Goal: Communication & Community: Answer question/provide support

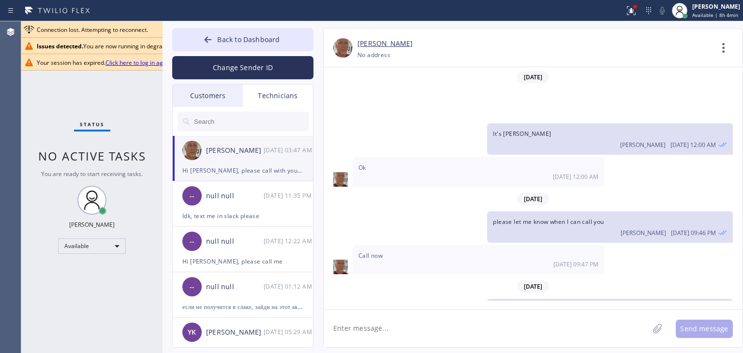
scroll to position [12968, 0]
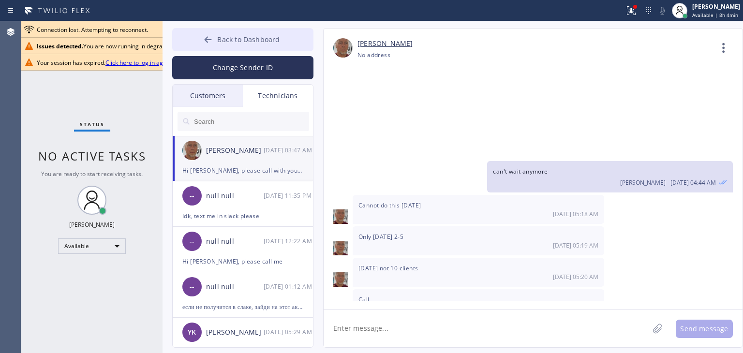
click at [230, 39] on span "Back to Dashboard" at bounding box center [248, 39] width 62 height 9
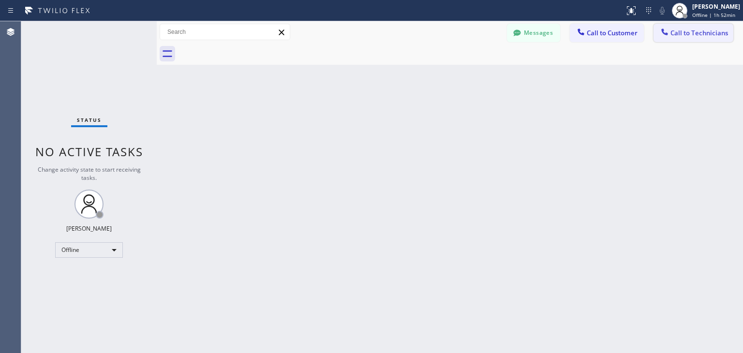
click at [684, 30] on span "Call to Technicians" at bounding box center [699, 33] width 58 height 9
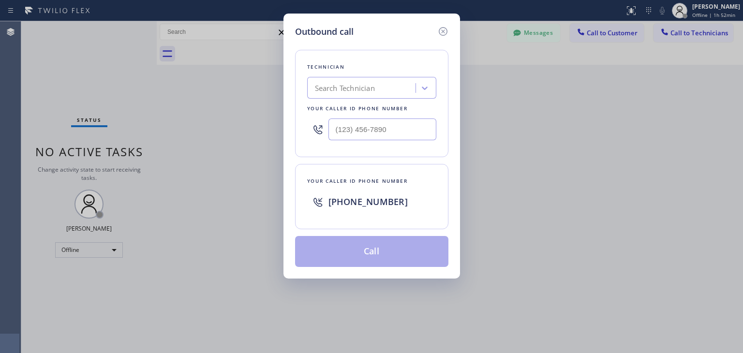
click at [367, 75] on div "Technician Search Technician Your caller id phone number" at bounding box center [371, 103] width 153 height 107
click at [362, 95] on div "Search Technician" at bounding box center [362, 88] width 105 height 17
type input "ibragim"
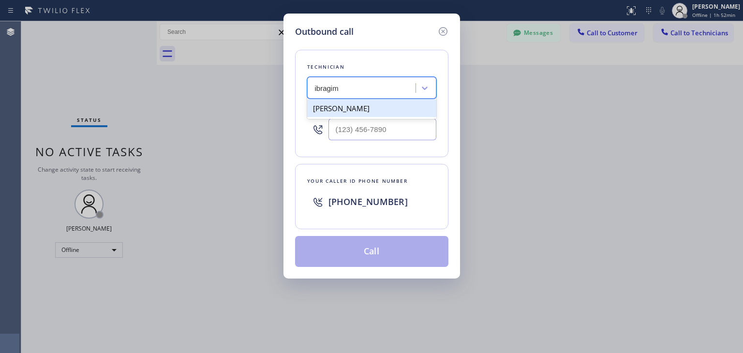
click at [350, 108] on div "Ibragim Luganov" at bounding box center [371, 108] width 129 height 17
type input "[PHONE_NUMBER]"
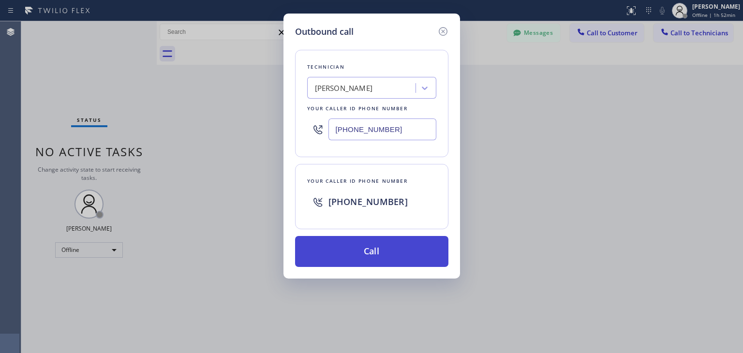
click at [376, 253] on button "Call" at bounding box center [371, 251] width 153 height 31
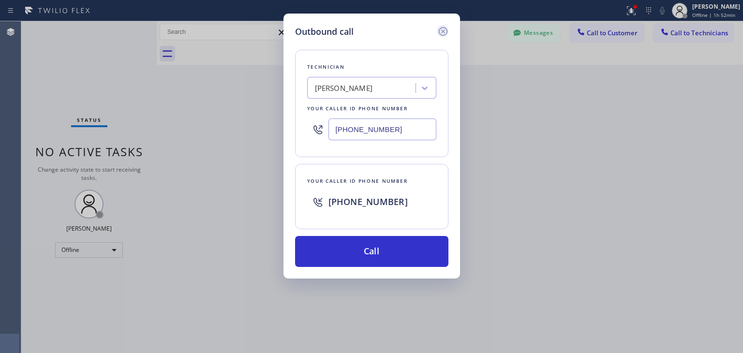
click at [441, 29] on icon at bounding box center [443, 32] width 12 height 12
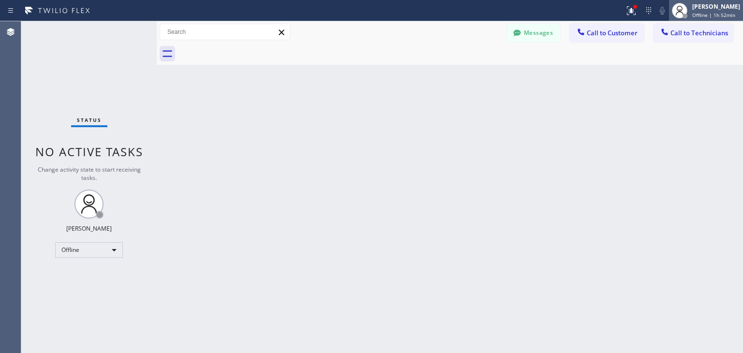
click at [706, 9] on div "[PERSON_NAME]" at bounding box center [716, 6] width 48 height 8
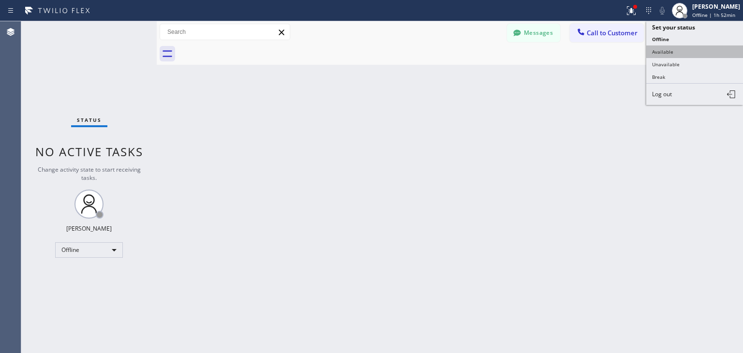
click at [691, 53] on button "Available" at bounding box center [694, 51] width 97 height 13
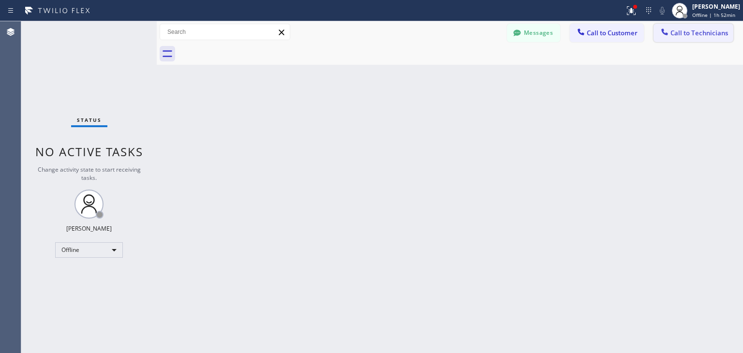
click at [710, 39] on button "Call to Technicians" at bounding box center [693, 33] width 80 height 18
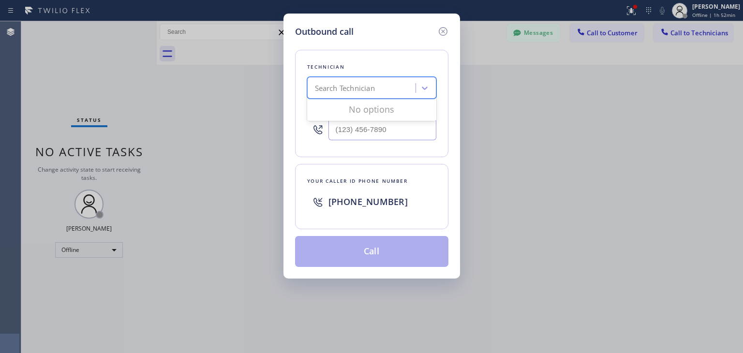
click at [388, 88] on div "Search Technician" at bounding box center [362, 88] width 105 height 17
type input "ibragim"
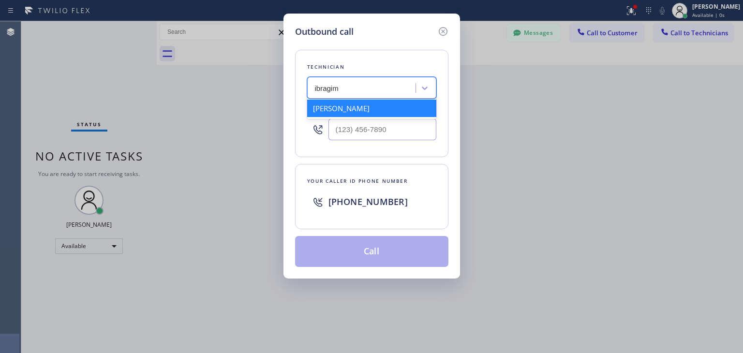
drag, startPoint x: 385, startPoint y: 116, endPoint x: 396, endPoint y: 103, distance: 16.8
click at [396, 103] on div "Ibragim Luganov" at bounding box center [371, 108] width 129 height 17
type input "(619) 496-3164"
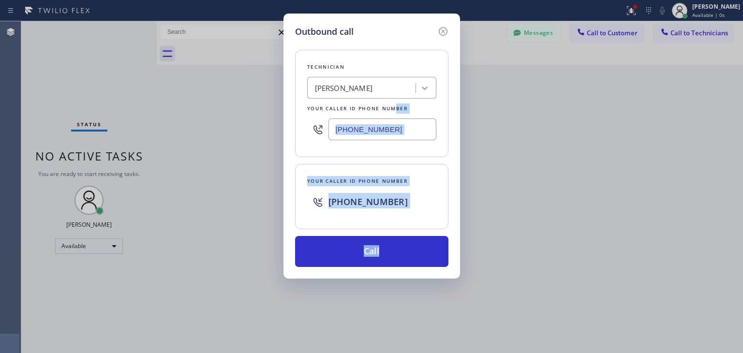
drag, startPoint x: 396, startPoint y: 103, endPoint x: 387, endPoint y: 298, distance: 195.0
click at [387, 298] on div "Outbound call Technician Ibragim Luganov Your caller id phone number (619) 496-…" at bounding box center [371, 176] width 743 height 353
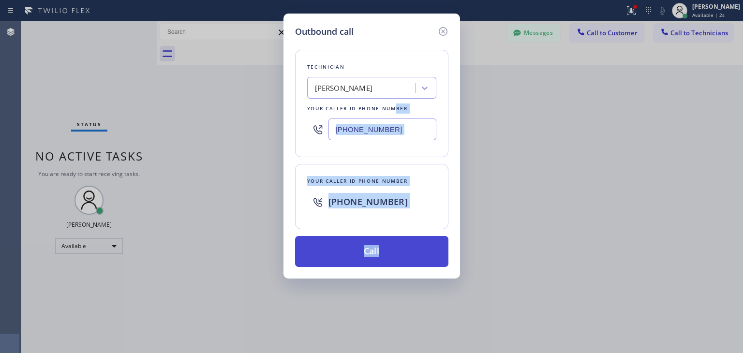
click at [412, 256] on button "Call" at bounding box center [371, 251] width 153 height 31
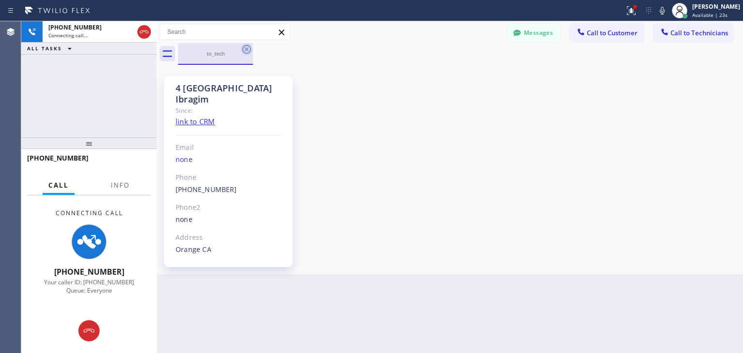
click at [249, 47] on icon at bounding box center [247, 50] width 12 height 12
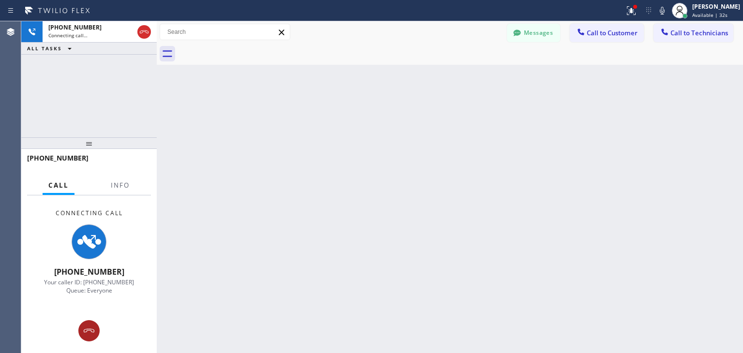
click at [88, 330] on icon at bounding box center [89, 331] width 12 height 12
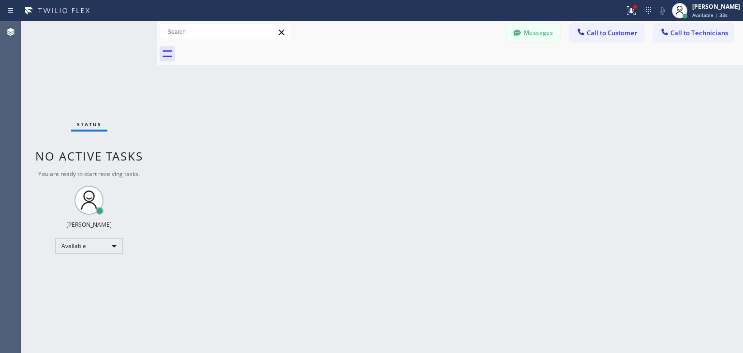
click at [665, 43] on div at bounding box center [460, 54] width 565 height 22
drag, startPoint x: 671, startPoint y: 37, endPoint x: 355, endPoint y: 78, distance: 318.3
click at [355, 78] on div "Back to Dashboard Change Sender ID Customers Technicians DL Deanna Lesht 09/29 …" at bounding box center [450, 187] width 586 height 332
click at [663, 34] on icon at bounding box center [664, 32] width 10 height 10
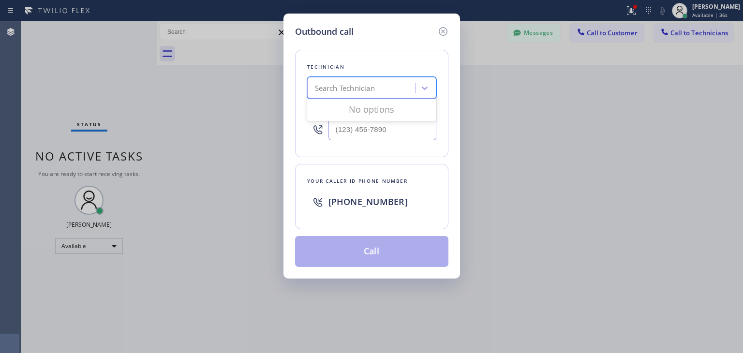
click at [383, 89] on div "Search Technician" at bounding box center [362, 88] width 105 height 17
type input "ibragim"
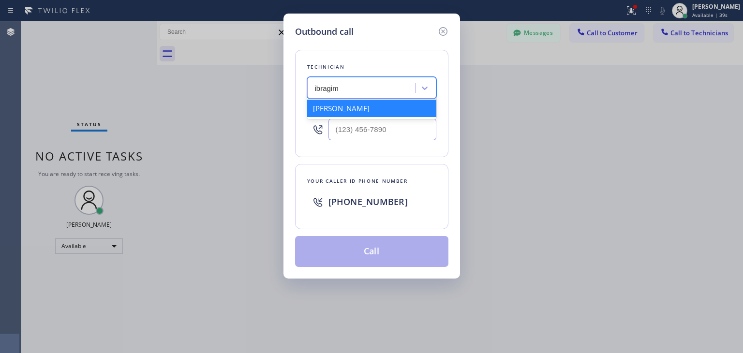
click at [384, 111] on div "Ibragim Luganov" at bounding box center [371, 108] width 129 height 17
type input "(619) 496-3164"
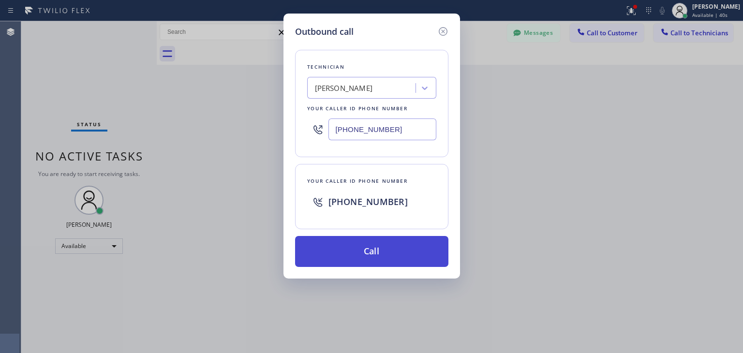
click at [396, 236] on button "Call" at bounding box center [371, 251] width 153 height 31
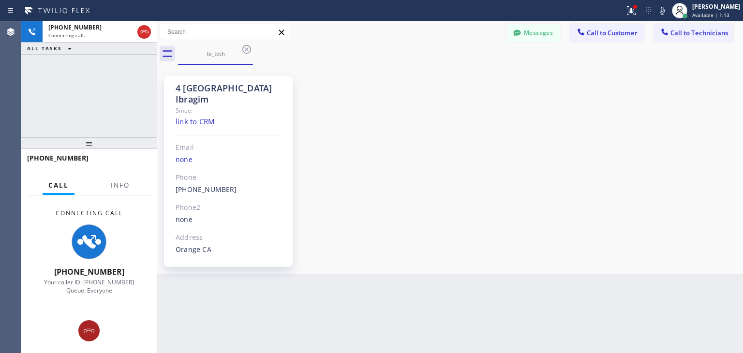
click at [89, 335] on icon at bounding box center [89, 331] width 12 height 12
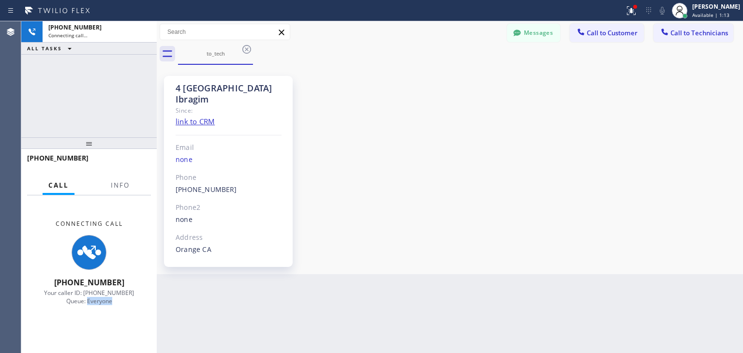
click at [89, 335] on div "Connecting Call +16194963164 Your caller ID: +12135102748 Queue: Everyone" at bounding box center [88, 274] width 135 height 158
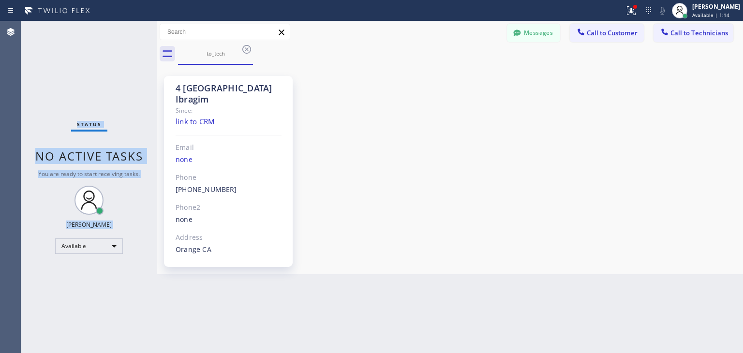
drag, startPoint x: 89, startPoint y: 335, endPoint x: 124, endPoint y: 240, distance: 101.1
click at [532, 34] on button "Messages" at bounding box center [533, 33] width 53 height 18
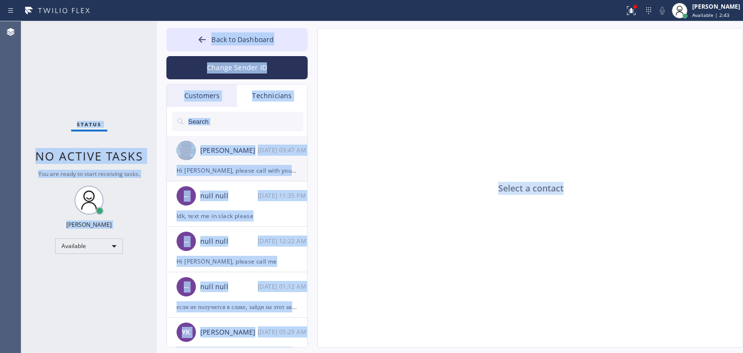
click at [193, 149] on img at bounding box center [185, 150] width 19 height 19
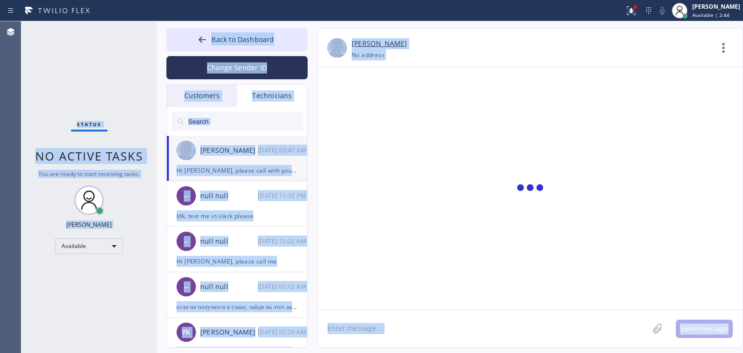
click at [223, 101] on div "Customers" at bounding box center [202, 96] width 70 height 22
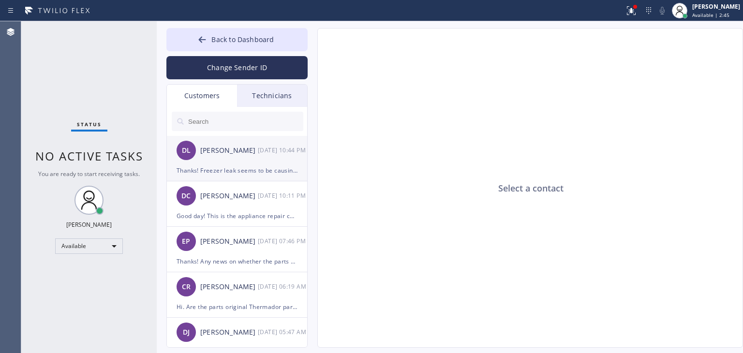
click at [282, 146] on div "[DATE] 10:44 PM" at bounding box center [283, 150] width 50 height 11
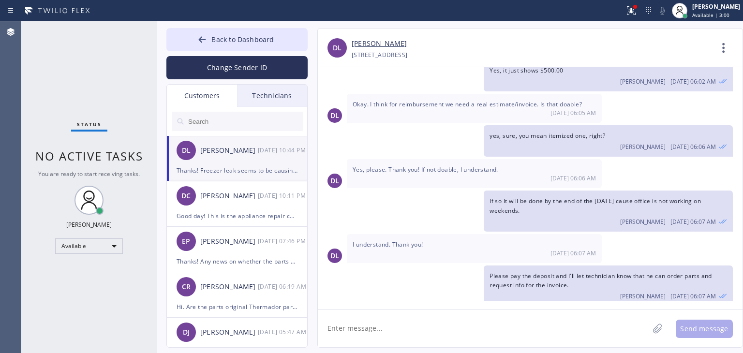
scroll to position [181, 0]
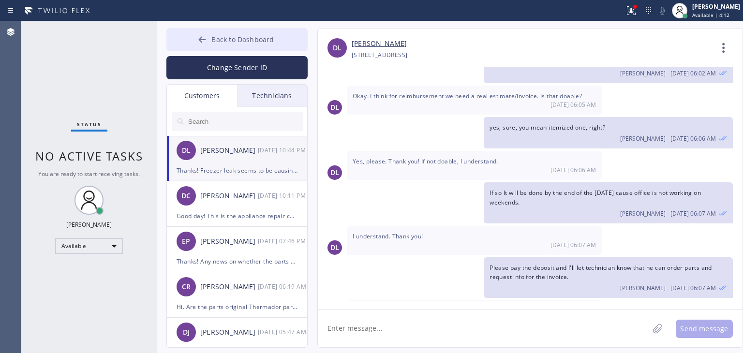
click at [271, 39] on span "Back to Dashboard" at bounding box center [242, 39] width 62 height 9
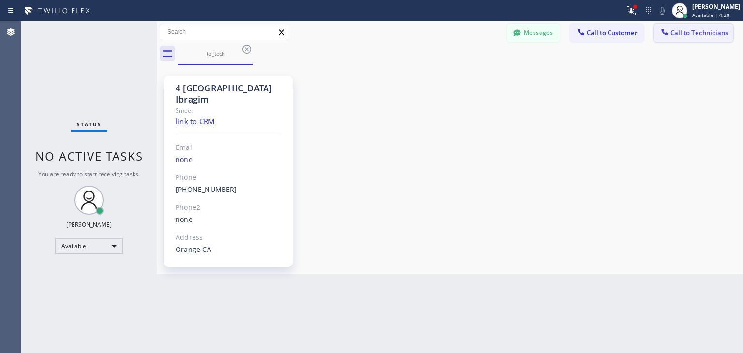
click at [666, 24] on button "Call to Technicians" at bounding box center [693, 33] width 80 height 18
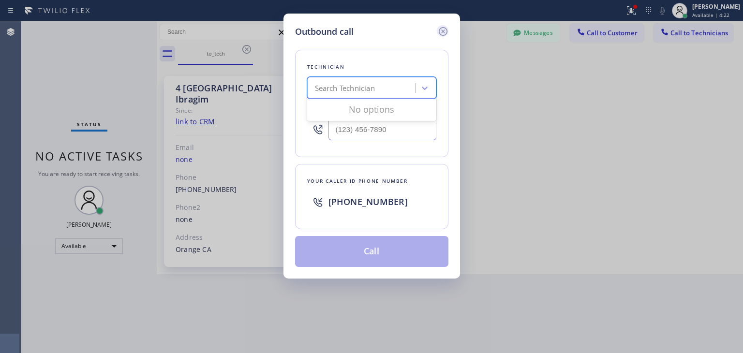
drag, startPoint x: 376, startPoint y: 91, endPoint x: 440, endPoint y: 32, distance: 87.3
click at [440, 32] on div "Outbound call Technician option Ibragim Luganov, selected. 0 results available.…" at bounding box center [371, 146] width 176 height 265
click at [440, 32] on icon at bounding box center [443, 32] width 12 height 12
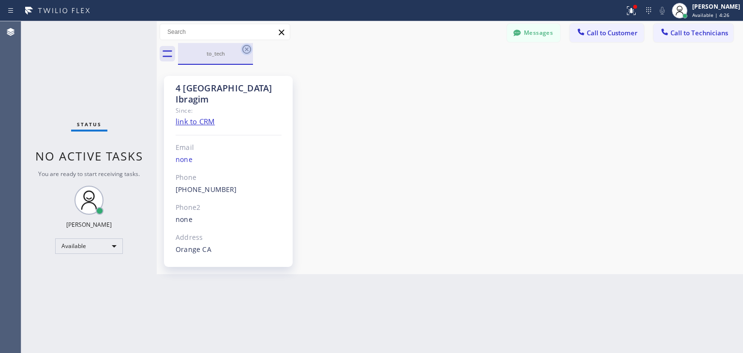
click at [244, 45] on icon at bounding box center [247, 50] width 12 height 12
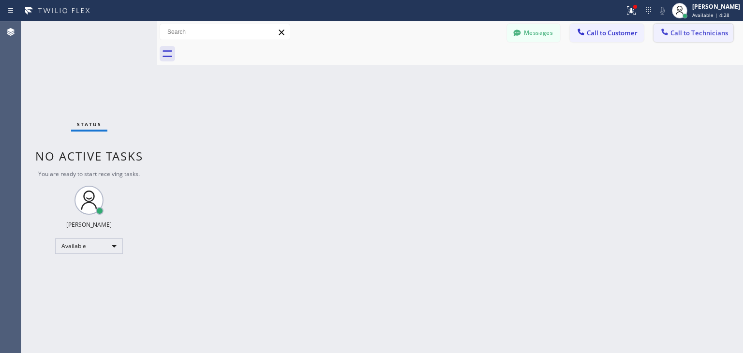
click at [685, 29] on span "Call to Technicians" at bounding box center [699, 33] width 58 height 9
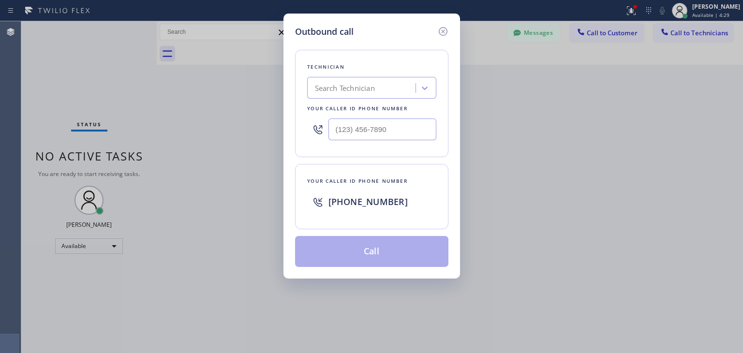
click at [372, 75] on div "Technician Search Technician Your caller id phone number" at bounding box center [371, 103] width 153 height 107
click at [365, 95] on div "Search Technician" at bounding box center [362, 88] width 105 height 17
type input "ibragim"
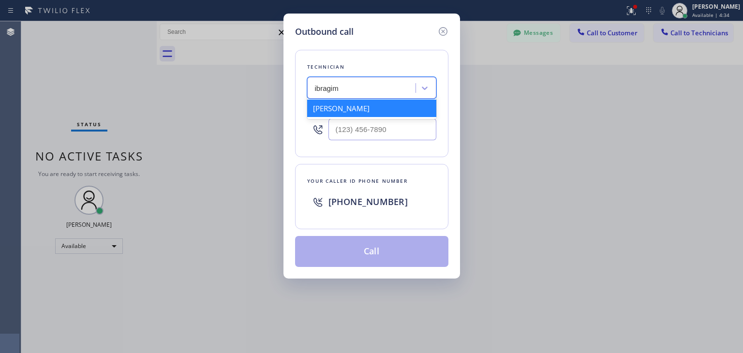
click at [373, 107] on div "Ibragim Luganov" at bounding box center [371, 108] width 129 height 17
type input "(619) 496-3164"
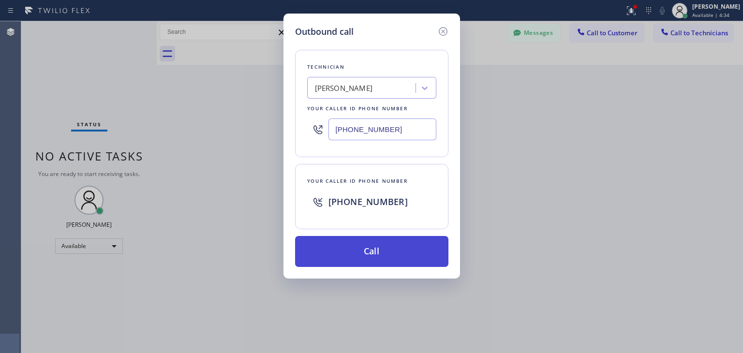
click at [365, 244] on button "Call" at bounding box center [371, 251] width 153 height 31
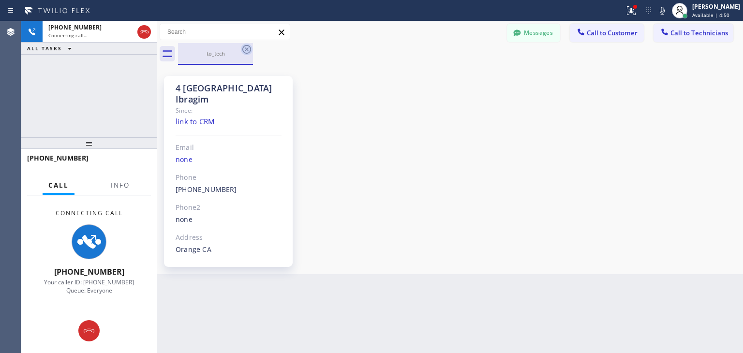
click at [244, 53] on icon at bounding box center [246, 49] width 9 height 9
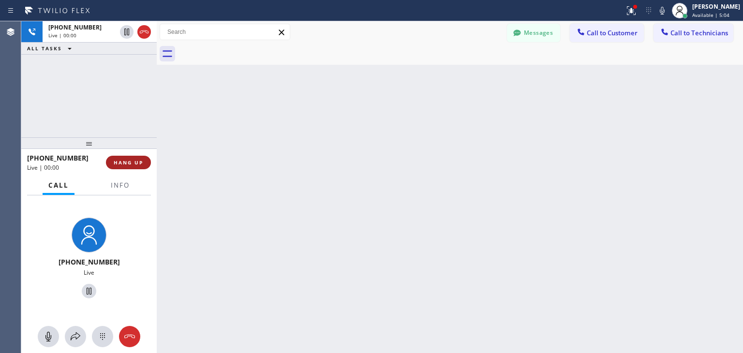
click at [135, 167] on button "HANG UP" at bounding box center [128, 163] width 45 height 14
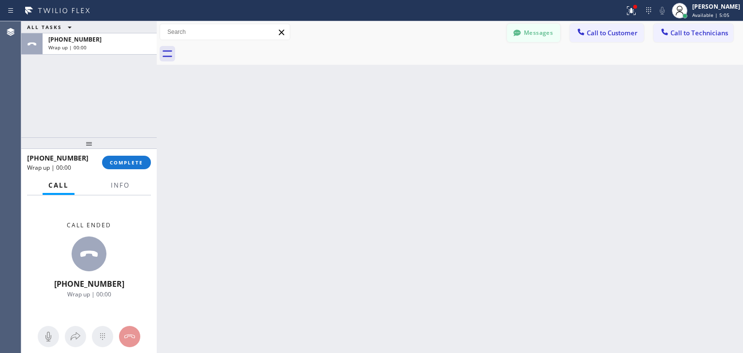
click at [525, 39] on button "Messages" at bounding box center [533, 33] width 53 height 18
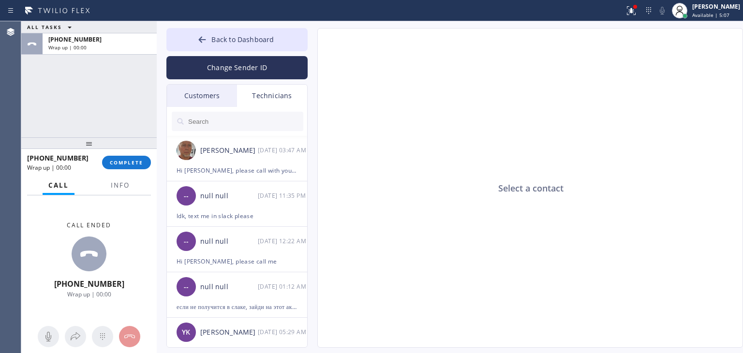
click at [255, 114] on input "text" at bounding box center [245, 121] width 116 height 19
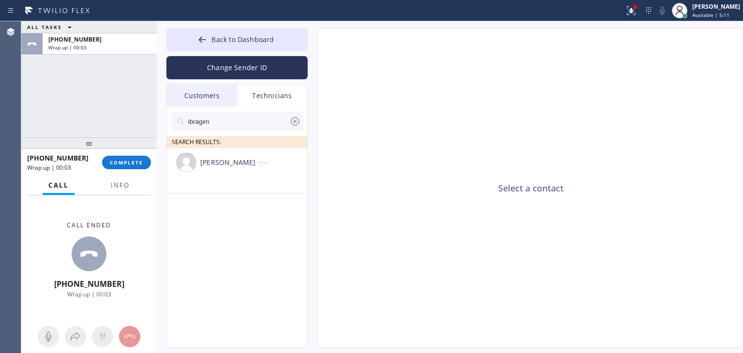
type input "ibragim"
click at [237, 182] on li "Ibragim Luganov --:--" at bounding box center [237, 170] width 141 height 45
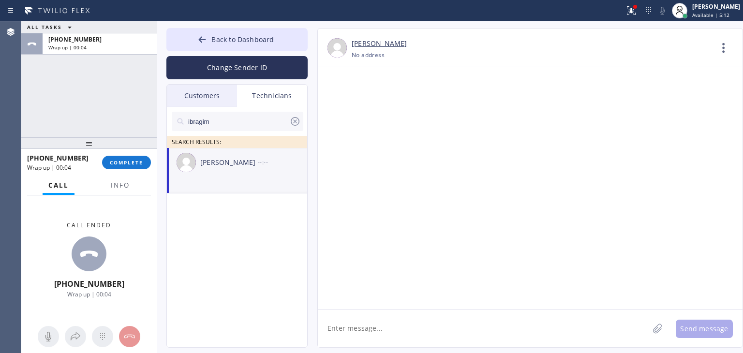
click at [414, 326] on textarea at bounding box center [483, 328] width 331 height 37
type textarea "I need to talk to you"
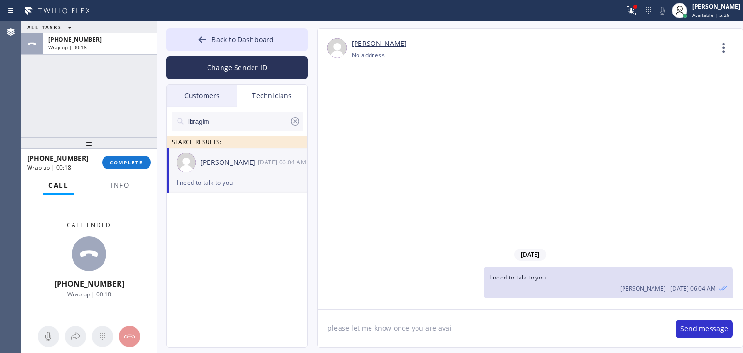
type textarea "please let me know once you are avail"
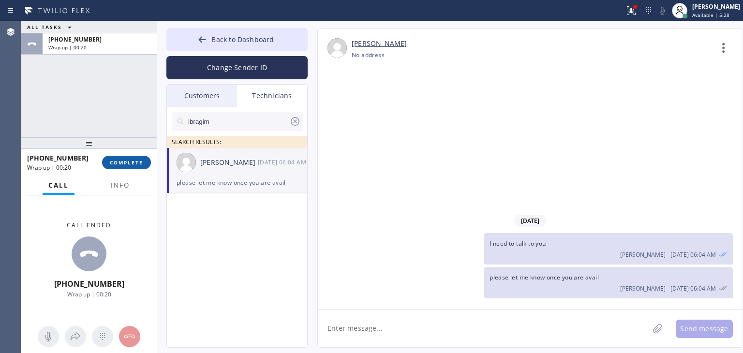
click at [128, 167] on div "+16194963164 Wrap up | 00:20 COMPLETE" at bounding box center [89, 162] width 124 height 25
click at [128, 167] on button "COMPLETE" at bounding box center [126, 163] width 49 height 14
click at [236, 53] on div "Change Sender ID" at bounding box center [236, 65] width 141 height 28
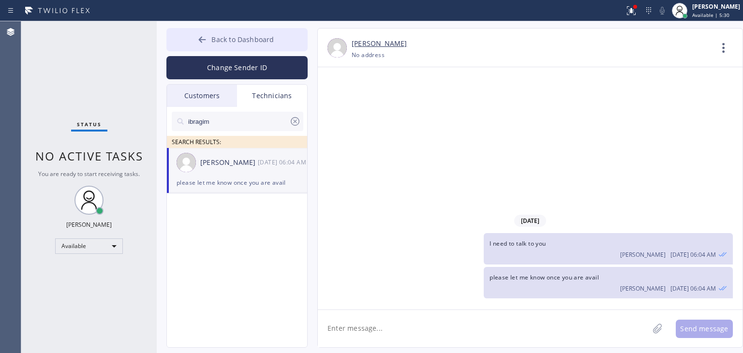
click at [253, 39] on span "Back to Dashboard" at bounding box center [242, 39] width 62 height 9
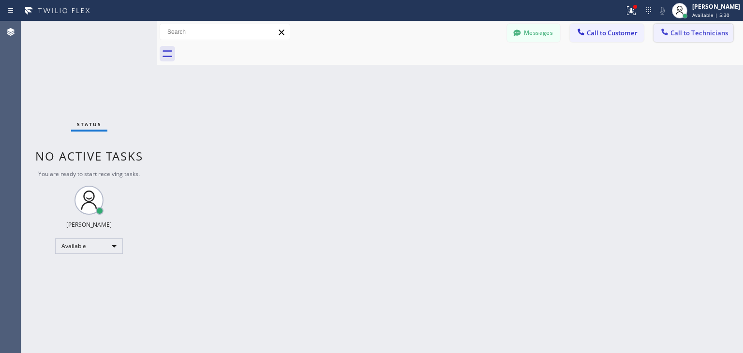
drag, startPoint x: 718, startPoint y: 54, endPoint x: 690, endPoint y: 39, distance: 31.6
click at [690, 39] on div "Messages Call to Customer Call to Technicians Outbound call Location Best Vikin…" at bounding box center [450, 43] width 586 height 44
click at [690, 39] on button "Call to Technicians" at bounding box center [693, 33] width 80 height 18
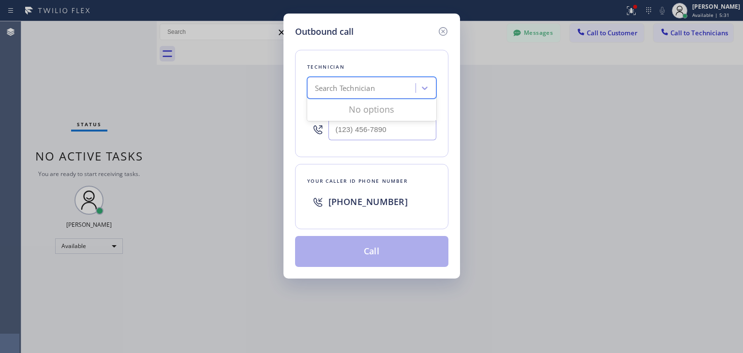
click at [317, 93] on div "Search Technician" at bounding box center [345, 88] width 60 height 11
type input "ibragim"
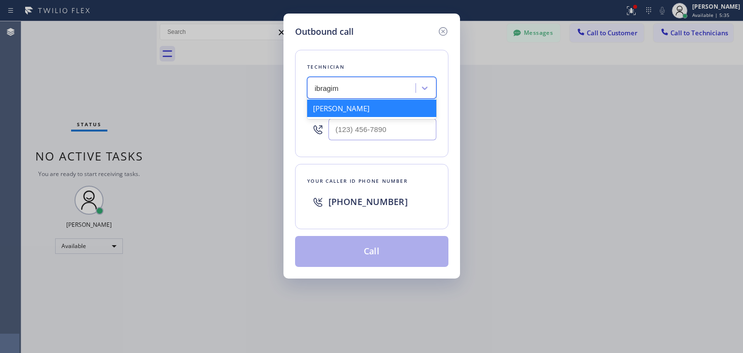
click at [374, 108] on div "Ibragim Luganov" at bounding box center [371, 108] width 129 height 17
type input "(619) 496-3164"
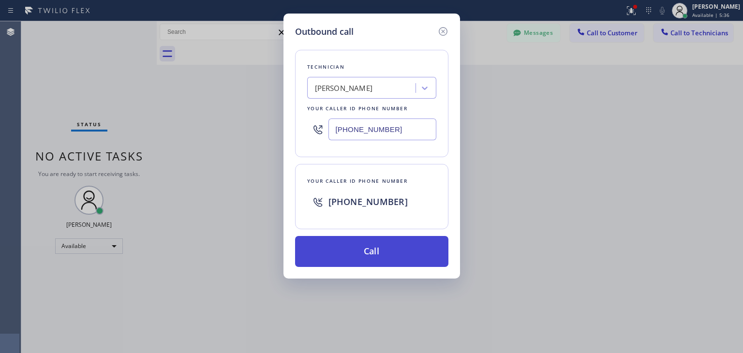
click at [377, 244] on button "Call" at bounding box center [371, 251] width 153 height 31
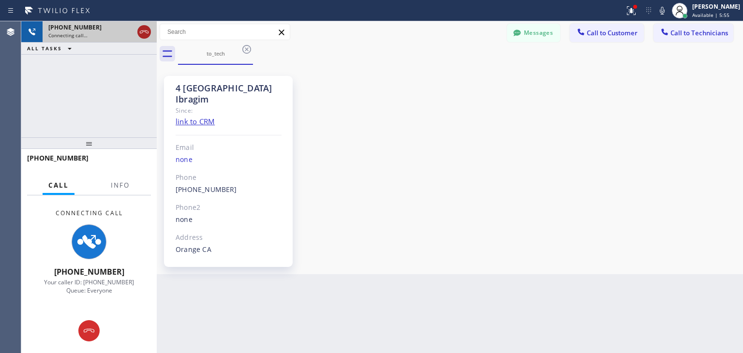
click at [139, 34] on icon at bounding box center [144, 32] width 12 height 12
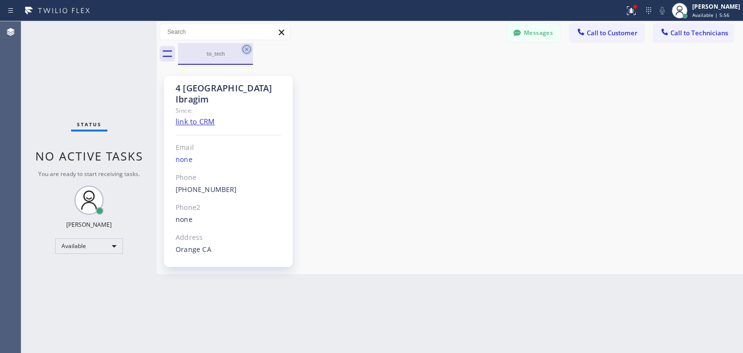
click at [245, 55] on icon at bounding box center [247, 50] width 12 height 12
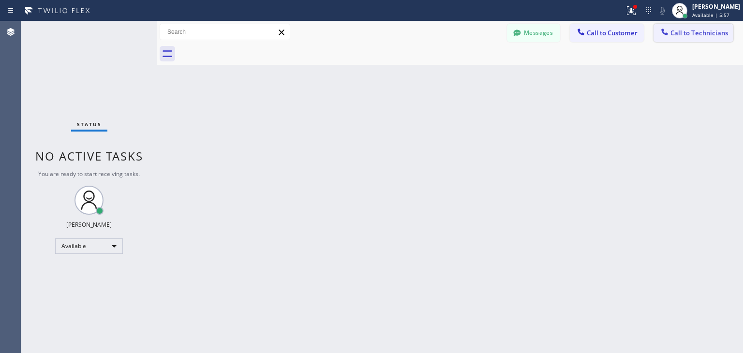
click at [668, 31] on icon at bounding box center [664, 32] width 10 height 10
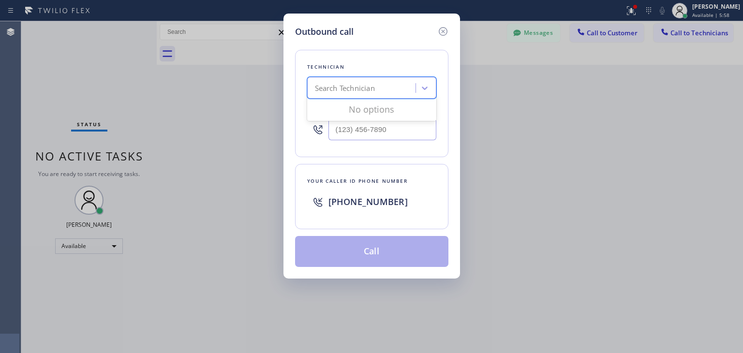
click at [389, 87] on div "Search Technician" at bounding box center [362, 88] width 105 height 17
type input "ibragim"
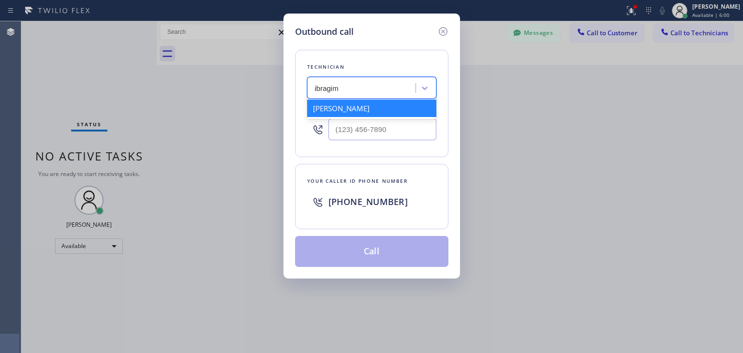
click at [374, 110] on div "Ibragim Luganov" at bounding box center [371, 108] width 129 height 17
type input "(619) 496-3164"
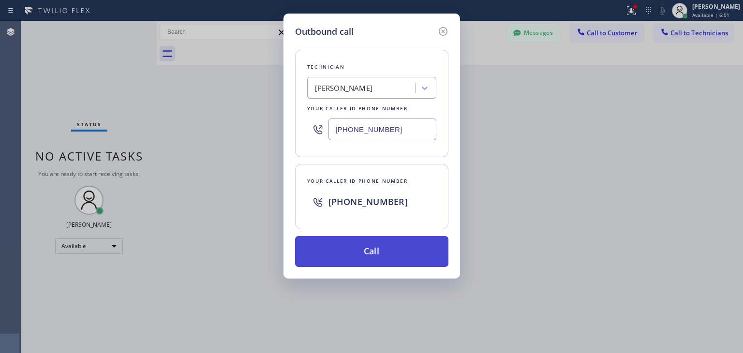
click at [365, 236] on button "Call" at bounding box center [371, 251] width 153 height 31
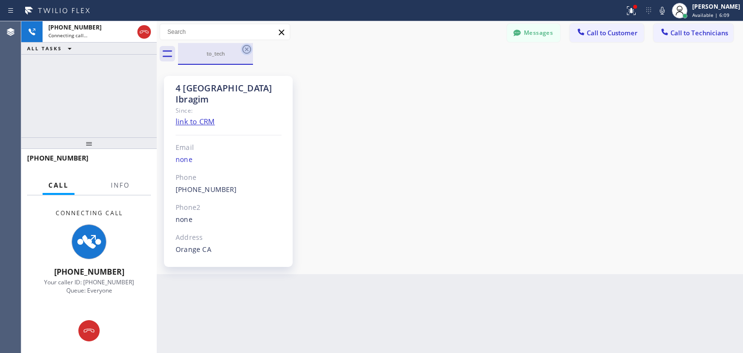
click at [246, 49] on icon at bounding box center [246, 49] width 9 height 9
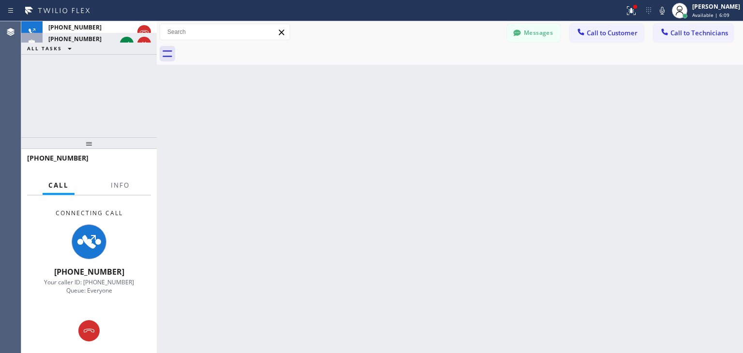
click at [246, 49] on div at bounding box center [460, 54] width 565 height 22
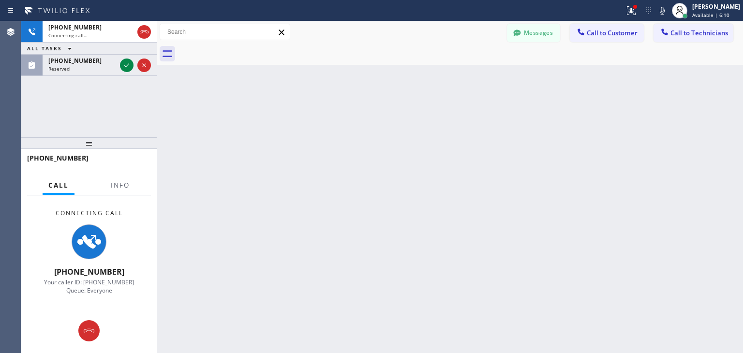
click at [246, 49] on div at bounding box center [460, 54] width 565 height 22
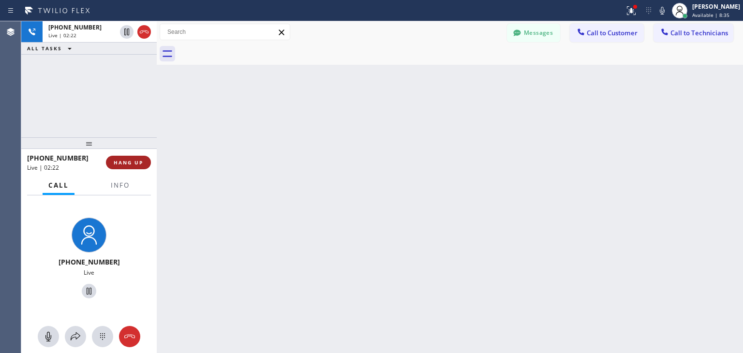
click at [141, 159] on span "HANG UP" at bounding box center [128, 162] width 29 height 7
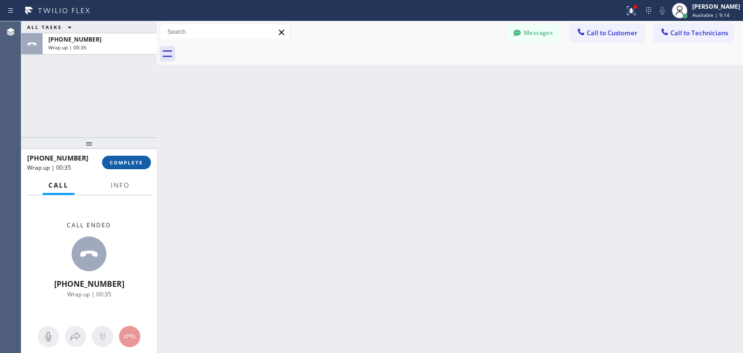
click at [114, 161] on span "COMPLETE" at bounding box center [126, 162] width 33 height 7
click at [576, 0] on html "Status report Issues detected These issues could affect your workflow. Please c…" at bounding box center [371, 176] width 743 height 353
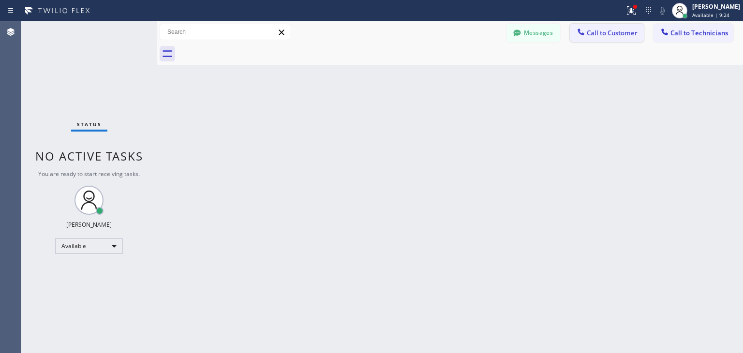
click at [599, 39] on button "Call to Customer" at bounding box center [606, 33] width 74 height 18
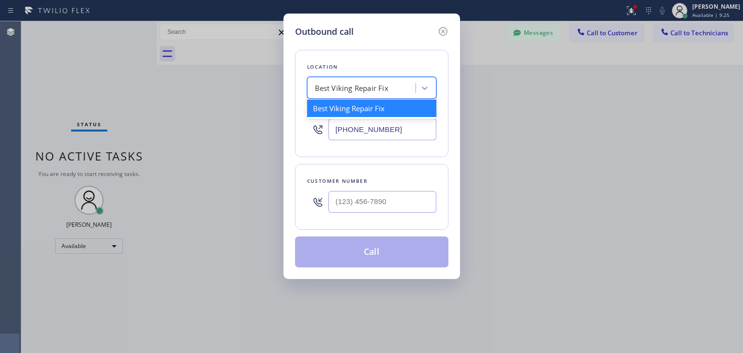
click at [377, 83] on div "Best Viking Repair Fix" at bounding box center [351, 88] width 73 height 11
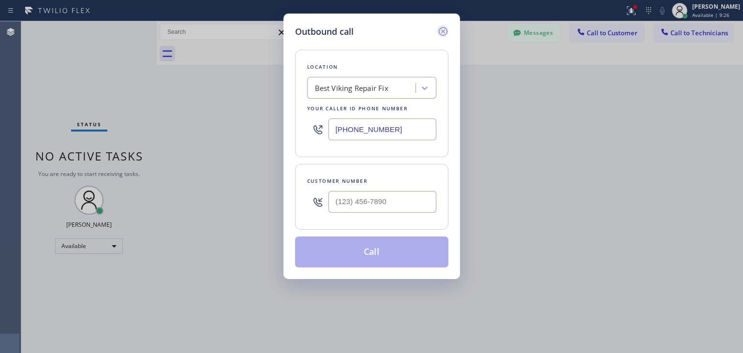
click at [443, 27] on icon at bounding box center [443, 32] width 12 height 12
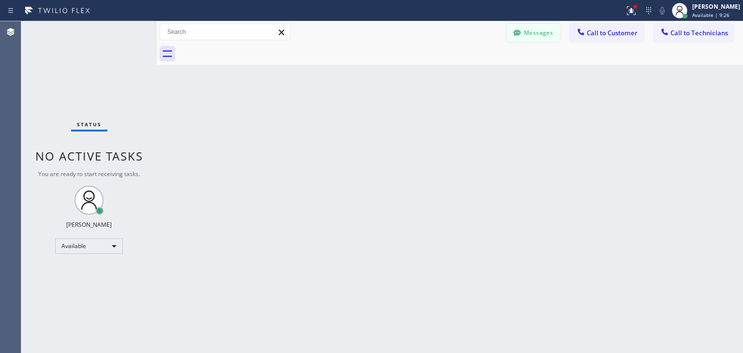
click at [532, 28] on button "Messages" at bounding box center [533, 33] width 53 height 18
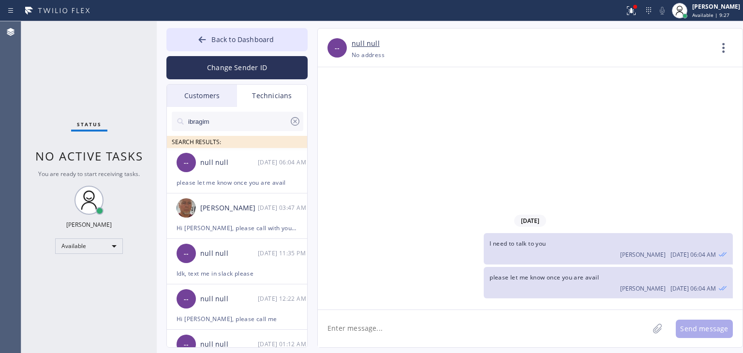
click at [241, 96] on div "Technicians" at bounding box center [272, 96] width 70 height 22
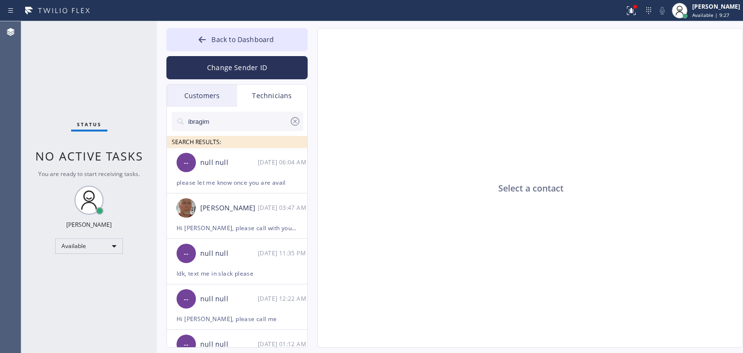
click at [217, 91] on div "Customers" at bounding box center [202, 96] width 70 height 22
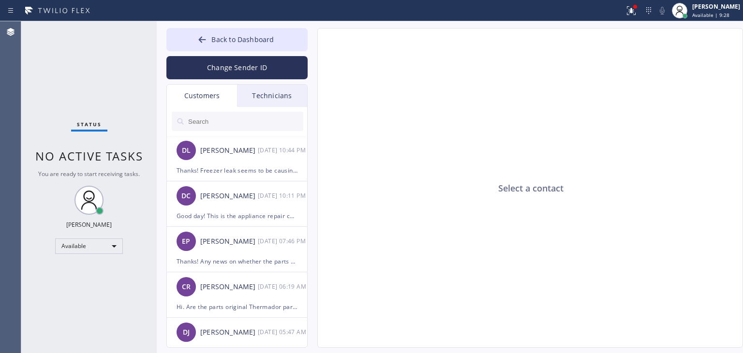
drag, startPoint x: 227, startPoint y: 135, endPoint x: 250, endPoint y: 124, distance: 25.5
click at [250, 124] on div "DL Deanna Lesht 09/29 10:44 PM Thanks! Freezer leak seems to be causing some da…" at bounding box center [237, 238] width 141 height 263
click at [250, 124] on input "text" at bounding box center [245, 121] width 116 height 19
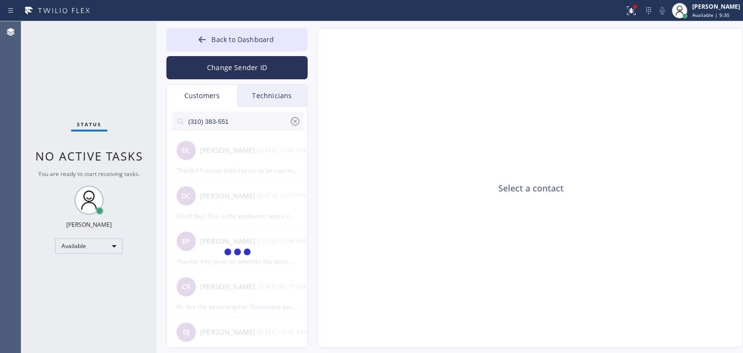
click at [250, 124] on input "(310) 383-551" at bounding box center [238, 121] width 102 height 19
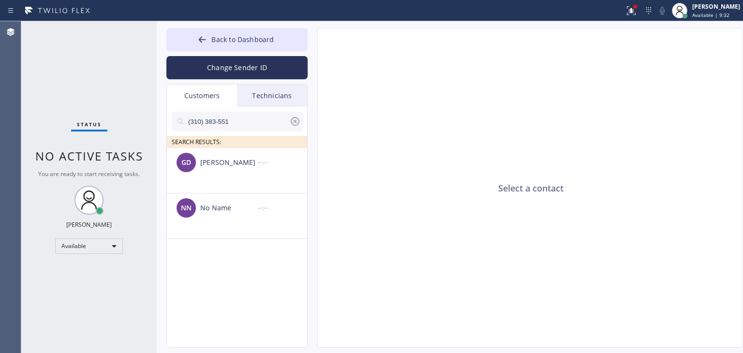
type input "(310) 383-551"
click at [268, 178] on li "GD Gretchen Dinapoli --:--" at bounding box center [237, 170] width 141 height 45
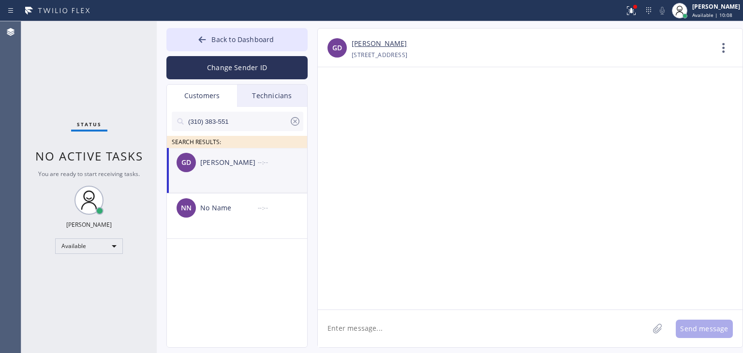
click at [400, 320] on textarea at bounding box center [483, 328] width 331 height 37
paste textarea "Viking Appliance Repair"
click at [504, 317] on textarea "Hello Gretchen. It's Viking Appliance Repair" at bounding box center [492, 328] width 348 height 37
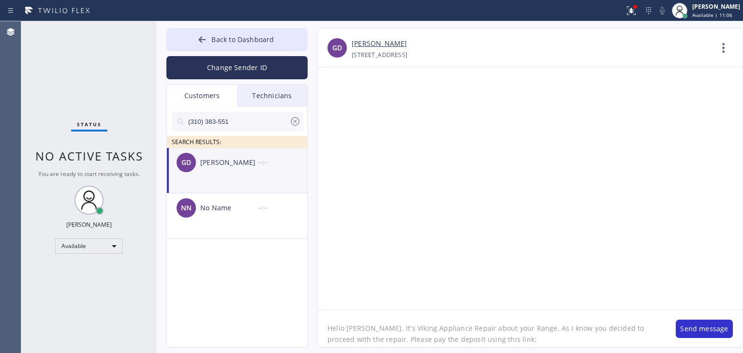
drag, startPoint x: 545, startPoint y: 341, endPoint x: 543, endPoint y: 374, distance: 32.4
click at [543, 352] on html "Status report Issues detected These issues could affect your workflow. Please c…" at bounding box center [371, 176] width 743 height 353
paste textarea "https://swipesimple.com/links/lnk_a15d493f96ee4001f8114276dac5fb37"
type textarea "Hello Gretchen. It's Viking Appliance Repair about your Range. As I know you de…"
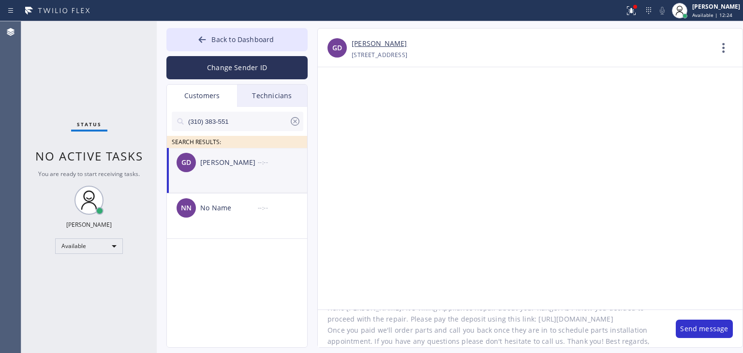
scroll to position [0, 0]
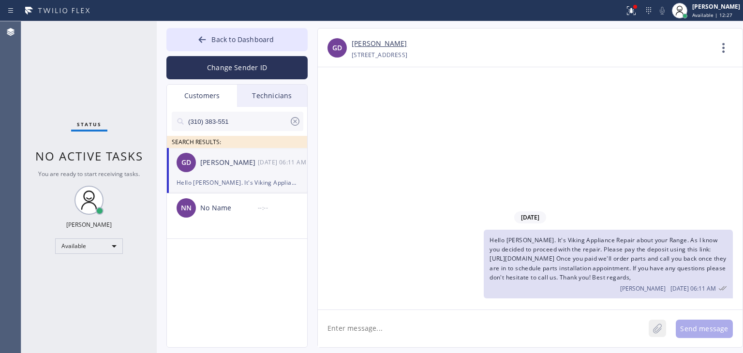
click at [652, 323] on icon at bounding box center [657, 328] width 10 height 12
click at [661, 329] on div "100 %" at bounding box center [492, 329] width 348 height 38
click at [635, 316] on div "100 %" at bounding box center [492, 329] width 348 height 38
click at [718, 330] on button "Send message" at bounding box center [703, 329] width 57 height 18
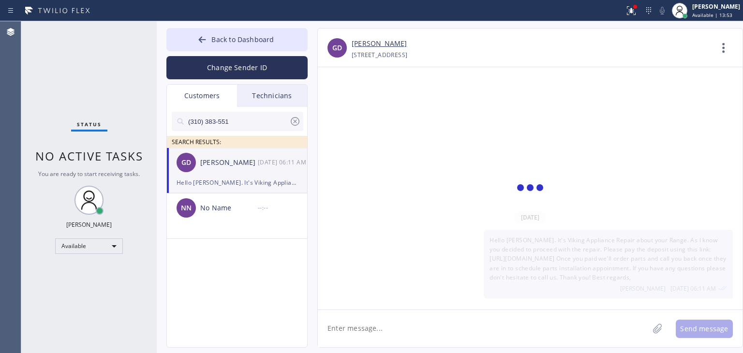
click at [557, 315] on textarea at bounding box center [483, 328] width 331 height 37
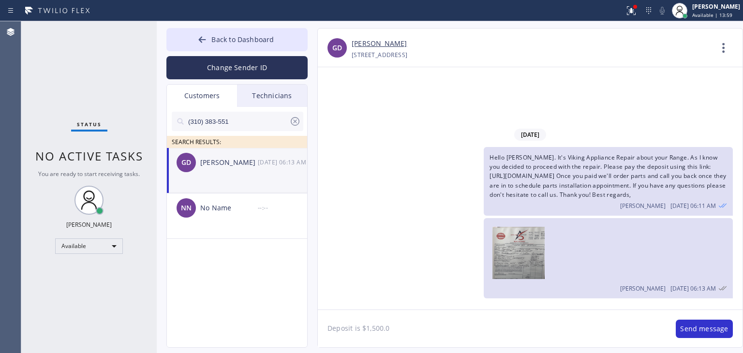
type textarea "Deposit is $1,500.00"
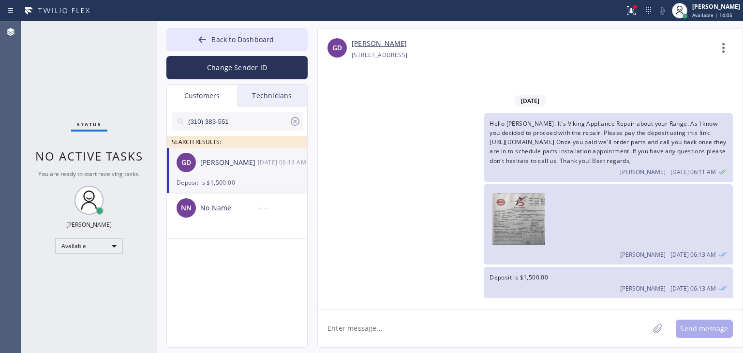
click at [451, 314] on textarea at bounding box center [483, 328] width 331 height 37
type textarea "P"
click at [284, 41] on button "Back to Dashboard" at bounding box center [236, 39] width 141 height 23
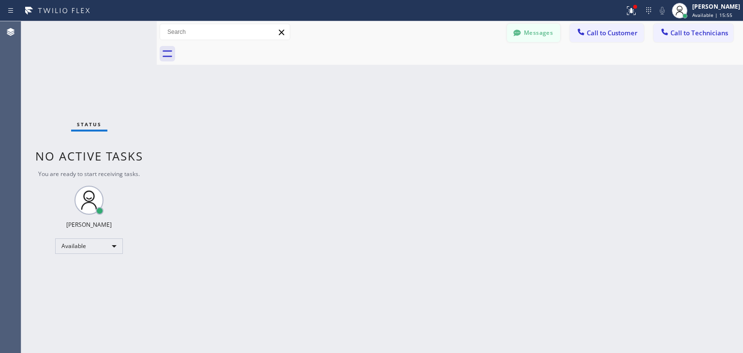
click at [541, 33] on button "Messages" at bounding box center [533, 33] width 53 height 18
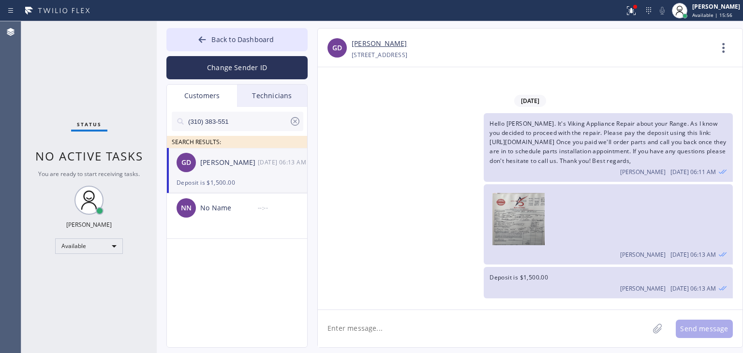
click at [280, 98] on div "Technicians" at bounding box center [272, 96] width 70 height 22
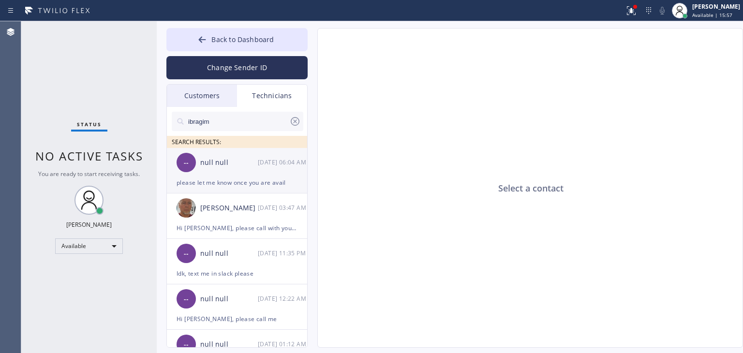
click at [246, 171] on div "-- null null 09/30 06:04 AM" at bounding box center [237, 162] width 141 height 29
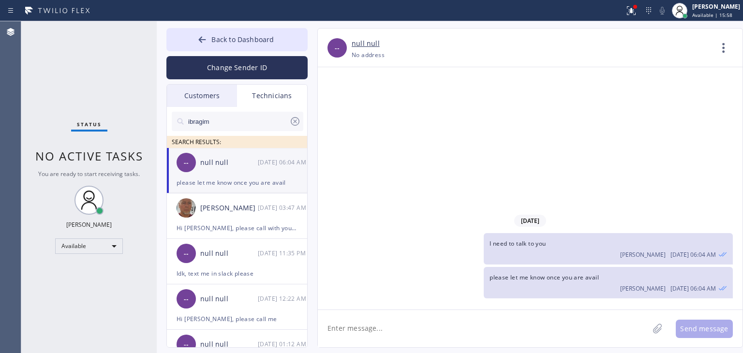
click at [441, 340] on textarea at bounding box center [483, 328] width 331 height 37
type textarea "Please updage me regarding her gasket asap. Otherwise she'll dispute the paymen…"
click at [628, 323] on textarea "Please updage me regarding her gasket asap. Otherwise she'll dispute the paymen…" at bounding box center [492, 328] width 348 height 37
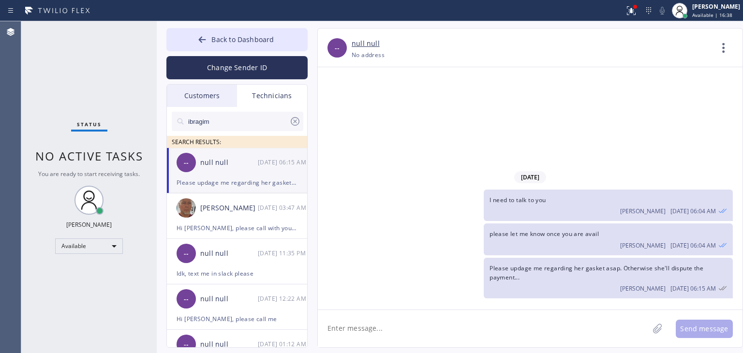
click at [628, 323] on textarea at bounding box center [483, 328] width 331 height 37
type textarea "How much is for Gasket, labor, maintenance"
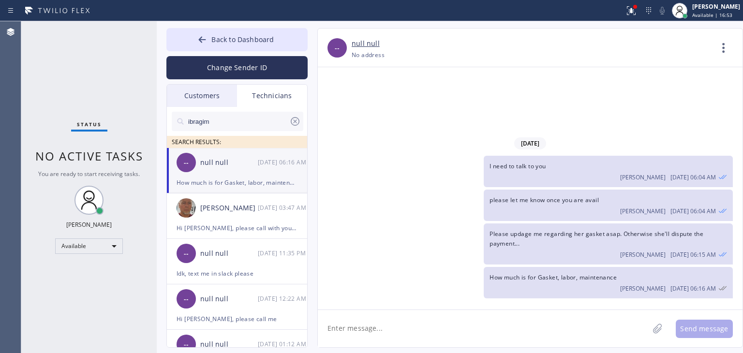
click at [524, 321] on textarea at bounding box center [483, 328] width 331 height 37
click at [290, 43] on button "Back to Dashboard" at bounding box center [236, 39] width 141 height 23
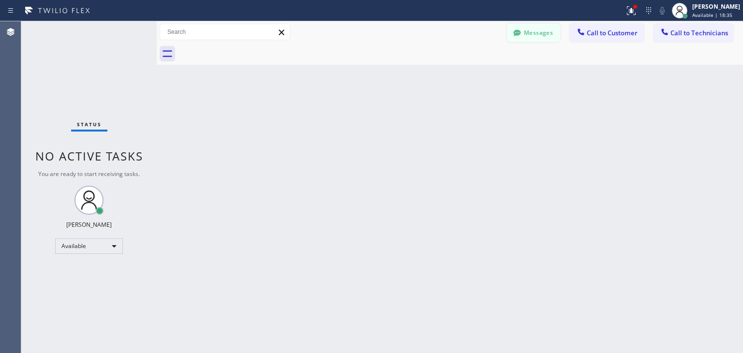
click at [543, 24] on button "Messages" at bounding box center [533, 33] width 53 height 18
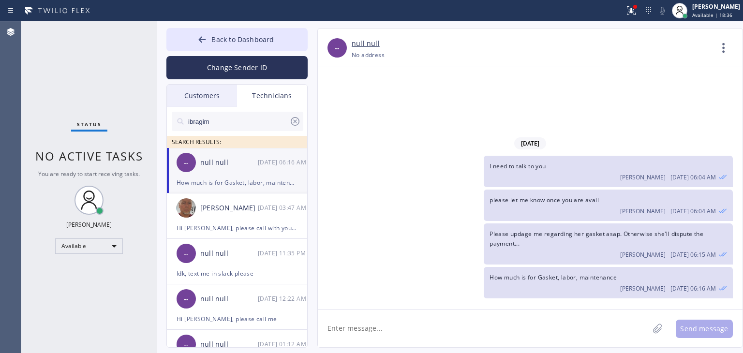
click at [438, 344] on textarea at bounding box center [483, 328] width 331 height 37
type textarea "how many days is the waranty"
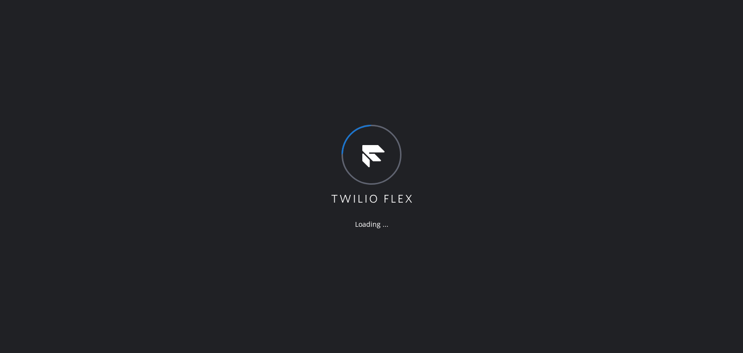
click at [584, 89] on div "Loading ..." at bounding box center [371, 176] width 743 height 353
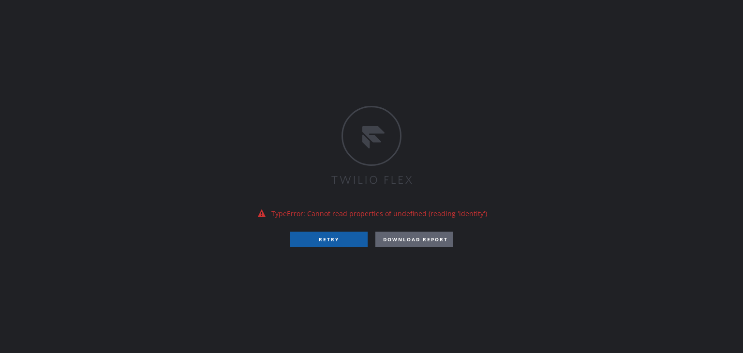
click at [325, 235] on button "RETRY" at bounding box center [328, 239] width 77 height 15
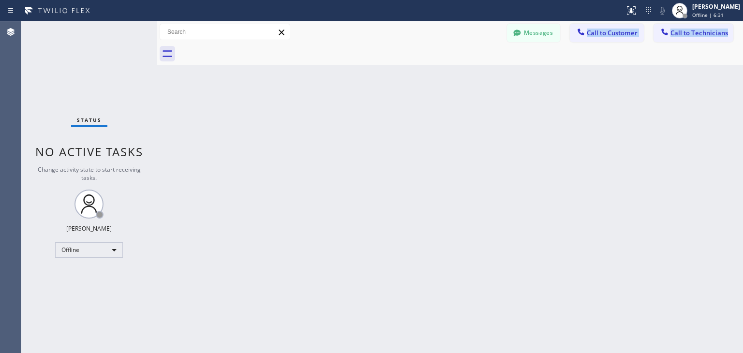
drag, startPoint x: 566, startPoint y: 40, endPoint x: 518, endPoint y: 48, distance: 48.0
click at [518, 48] on div "Messages Call to Customer Call to Technicians Outbound call Location Search loc…" at bounding box center [450, 43] width 586 height 44
click at [547, 28] on button "Messages" at bounding box center [533, 33] width 53 height 18
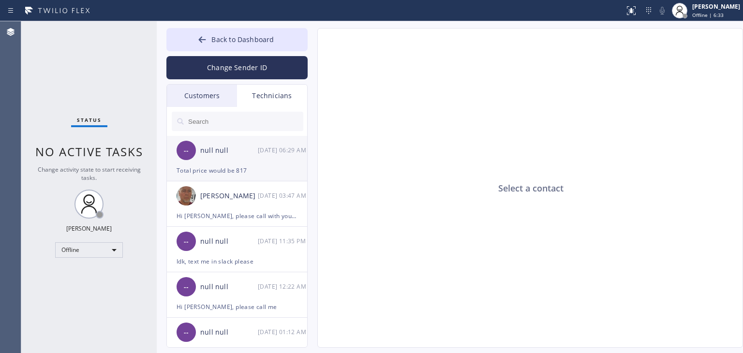
click at [209, 165] on div "Total price would be 817" at bounding box center [236, 170] width 121 height 11
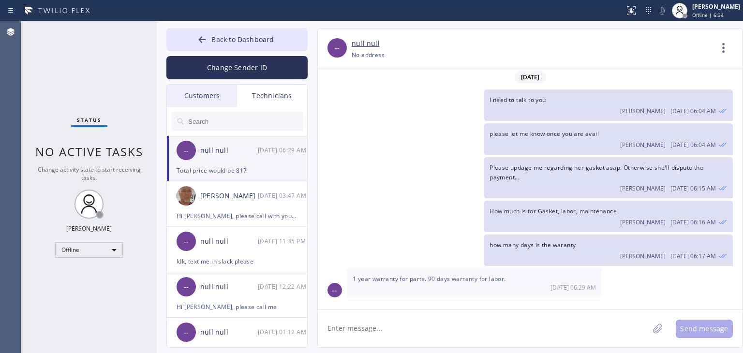
scroll to position [27, 0]
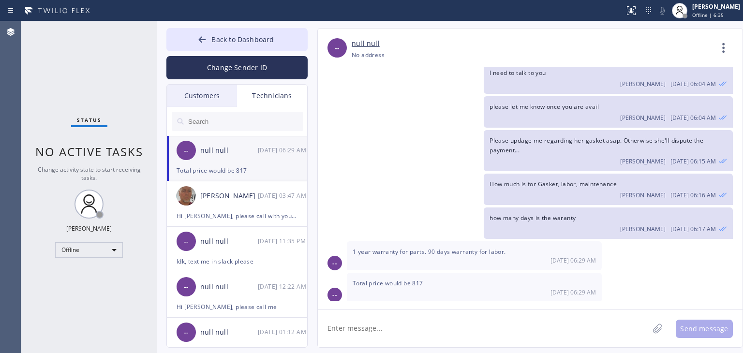
click at [462, 322] on textarea at bounding box center [483, 328] width 331 height 37
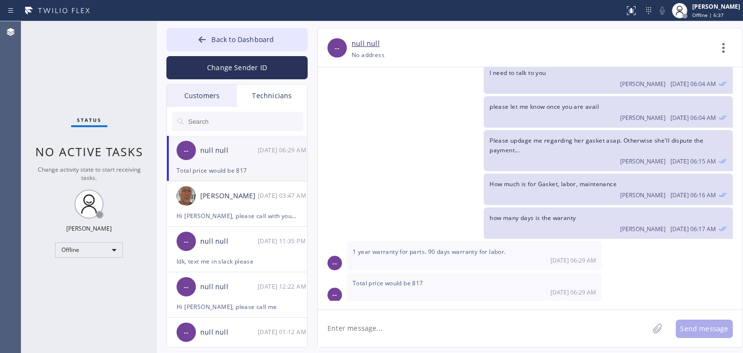
click at [462, 322] on textarea at bounding box center [483, 328] width 331 height 37
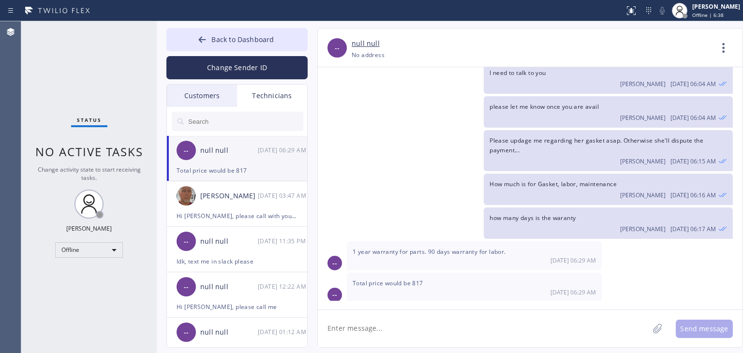
click at [462, 322] on textarea at bounding box center [483, 328] width 331 height 37
click at [498, 310] on textarea at bounding box center [483, 328] width 331 height 37
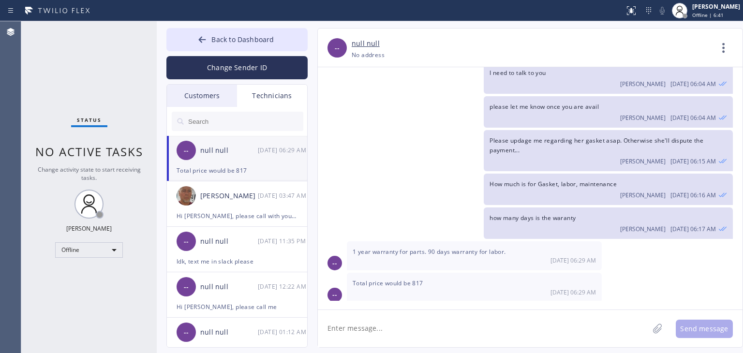
click at [498, 310] on textarea at bounding box center [483, 328] width 331 height 37
click at [217, 102] on div "Customers" at bounding box center [202, 96] width 70 height 22
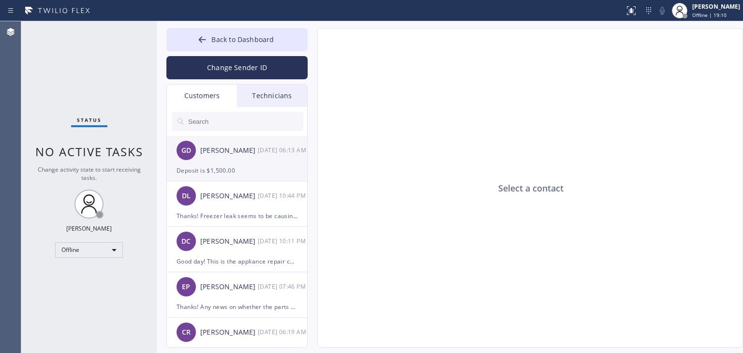
click at [257, 175] on div "Deposit is $1,500.00" at bounding box center [236, 170] width 121 height 11
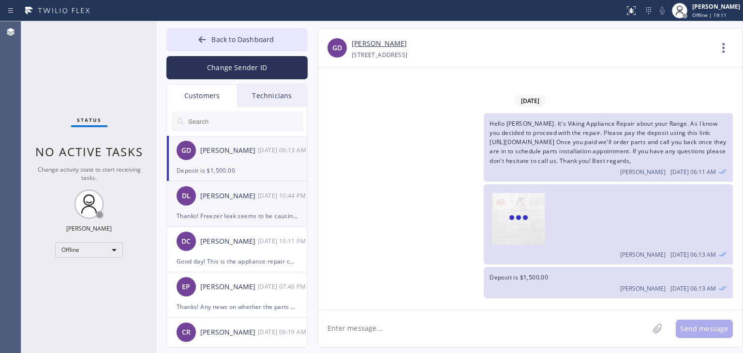
click at [251, 196] on div "[PERSON_NAME]" at bounding box center [229, 195] width 58 height 11
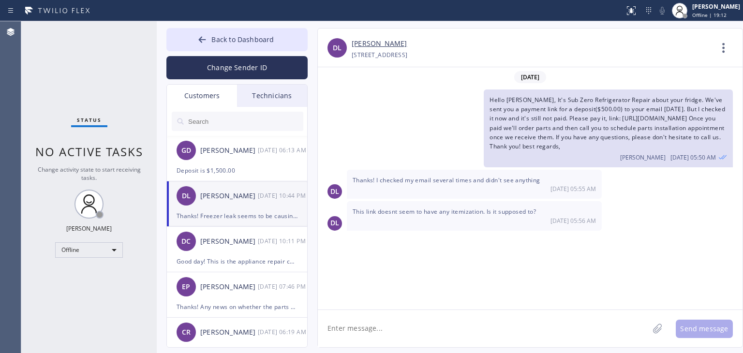
scroll to position [583, 0]
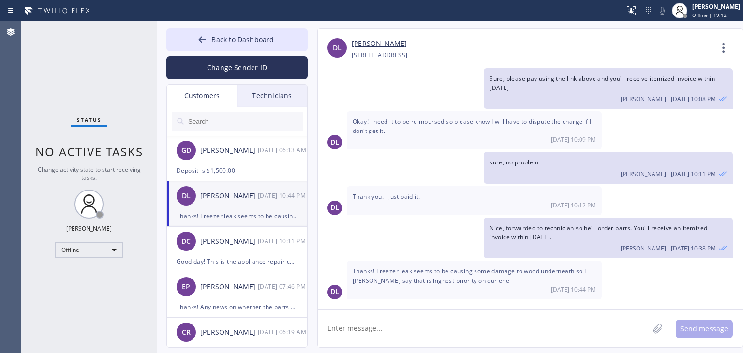
click at [364, 328] on textarea at bounding box center [483, 328] width 331 height 37
paste textarea "deanna.lesht@gmail.com"
click at [554, 335] on textarea "I've sent an invoice to your Email(deanna.lesht@gmail.com)" at bounding box center [492, 328] width 348 height 37
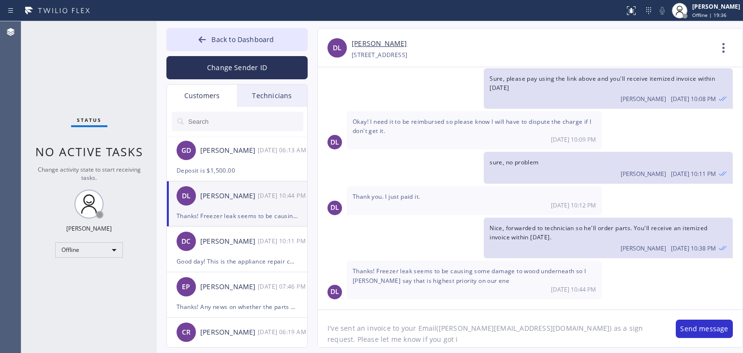
type textarea "I've sent an invoice to your Email(deanna.lesht@gmail.com) as a sign request. P…"
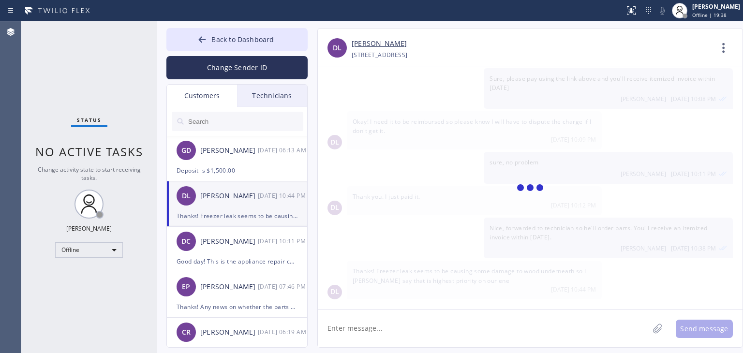
scroll to position [648, 0]
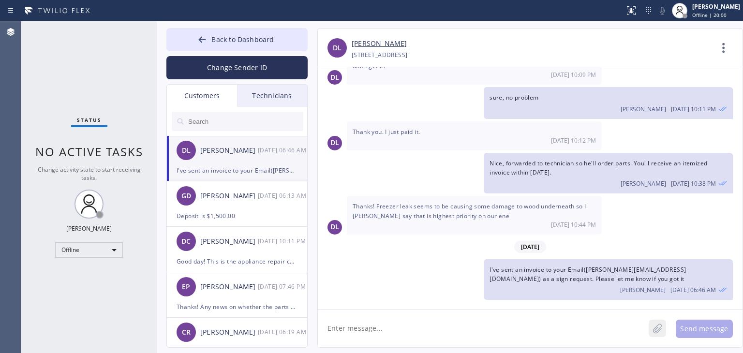
click at [664, 333] on button at bounding box center [656, 328] width 17 height 17
click at [683, 327] on button "Send message" at bounding box center [703, 329] width 57 height 18
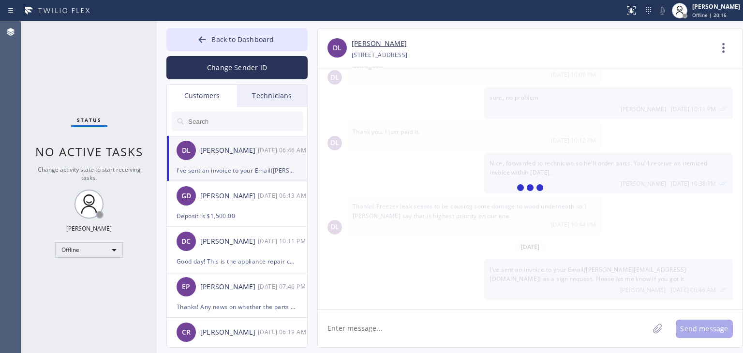
scroll to position [730, 0]
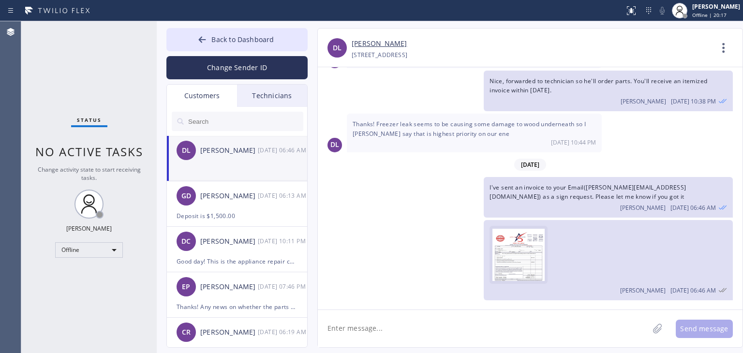
click at [520, 250] on img at bounding box center [518, 258] width 52 height 58
click at [519, 335] on textarea at bounding box center [483, 328] width 331 height 37
click at [269, 43] on span "Back to Dashboard" at bounding box center [242, 39] width 62 height 9
